Goal: Find specific page/section: Find specific page/section

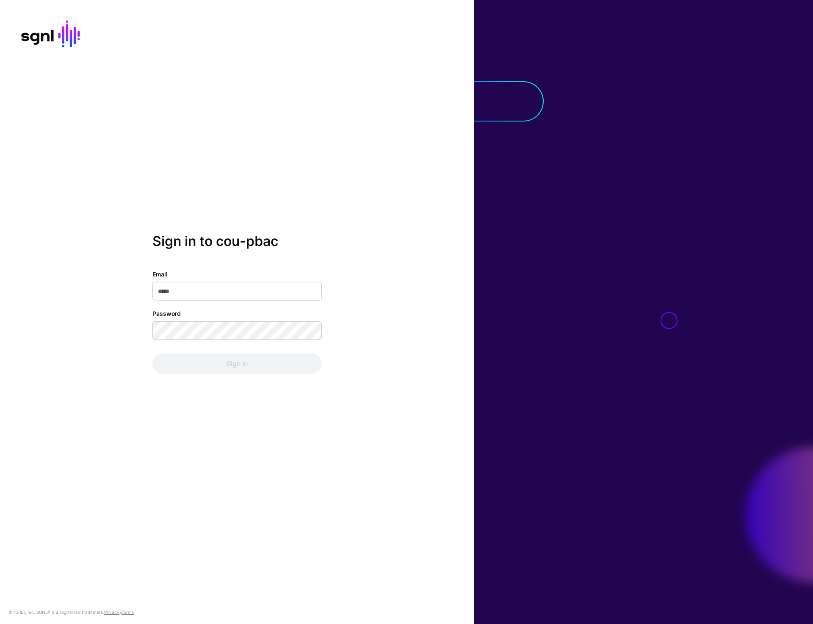
type input "**********"
click at [237, 377] on div "**********" at bounding box center [237, 311] width 474 height 157
click at [237, 365] on button "Sign In" at bounding box center [236, 363] width 169 height 20
